Goal: Task Accomplishment & Management: Use online tool/utility

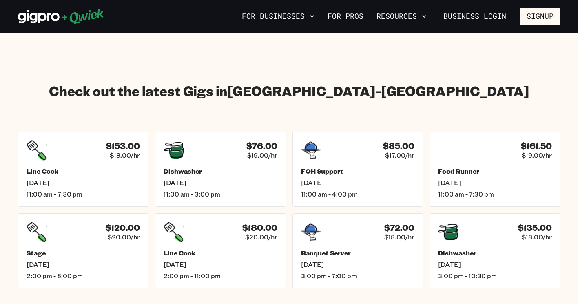
scroll to position [1184, 0]
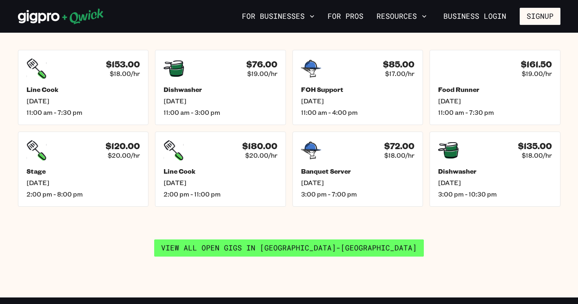
click at [255, 245] on link "View all open gigs in [GEOGRAPHIC_DATA]" at bounding box center [289, 247] width 270 height 17
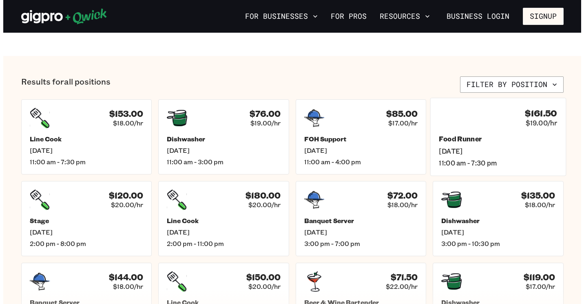
scroll to position [286, 0]
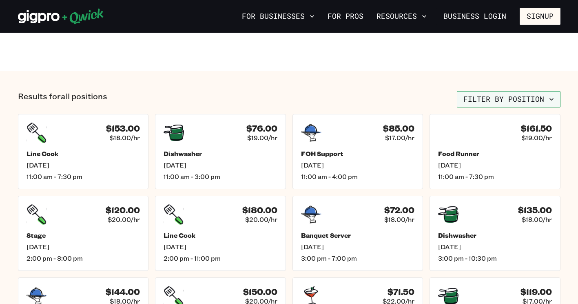
click at [535, 100] on button "Filter by position" at bounding box center [509, 99] width 104 height 16
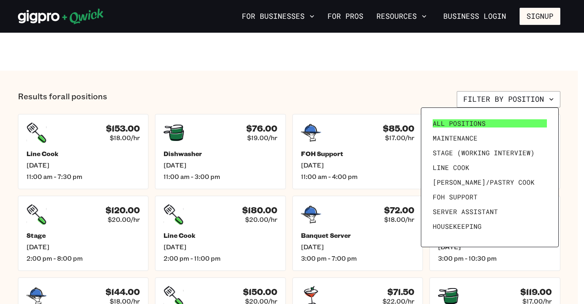
click at [509, 120] on link "All Positions" at bounding box center [490, 123] width 121 height 15
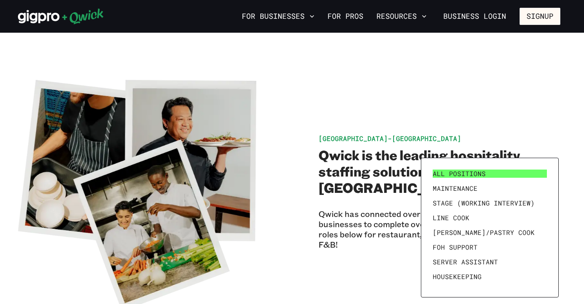
click at [449, 173] on span "All Positions" at bounding box center [459, 173] width 53 height 8
click at [419, 76] on div at bounding box center [292, 152] width 584 height 304
